Goal: Navigation & Orientation: Understand site structure

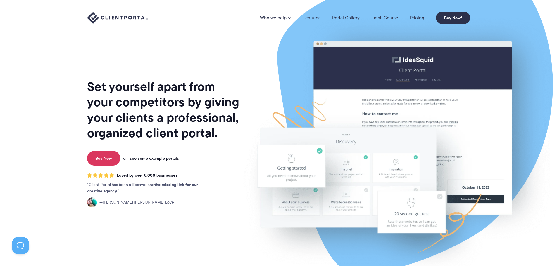
click at [339, 18] on link "Portal Gallery" at bounding box center [345, 17] width 27 height 5
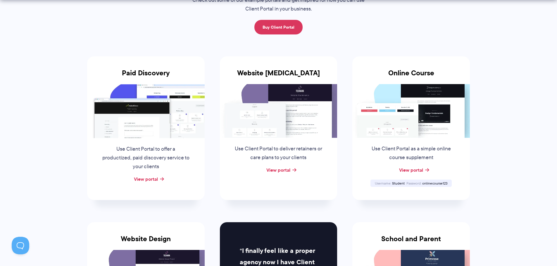
scroll to position [88, 0]
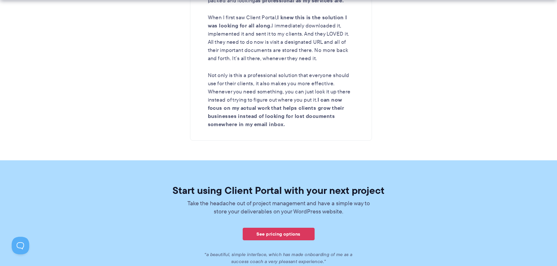
scroll to position [1023, 0]
